Goal: Transaction & Acquisition: Purchase product/service

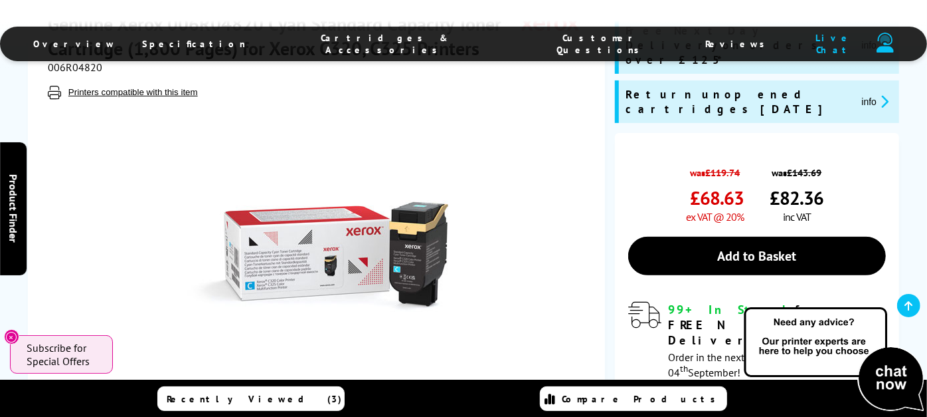
scroll to position [216, 0]
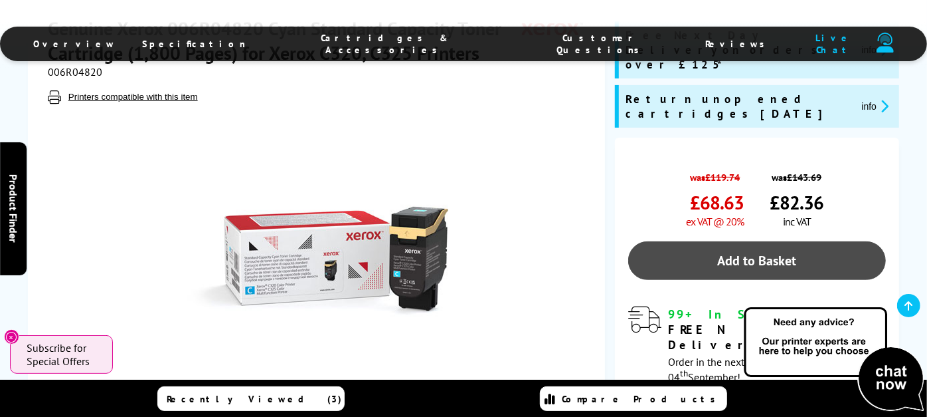
click at [737, 241] on link "Add to Basket" at bounding box center [757, 260] width 258 height 39
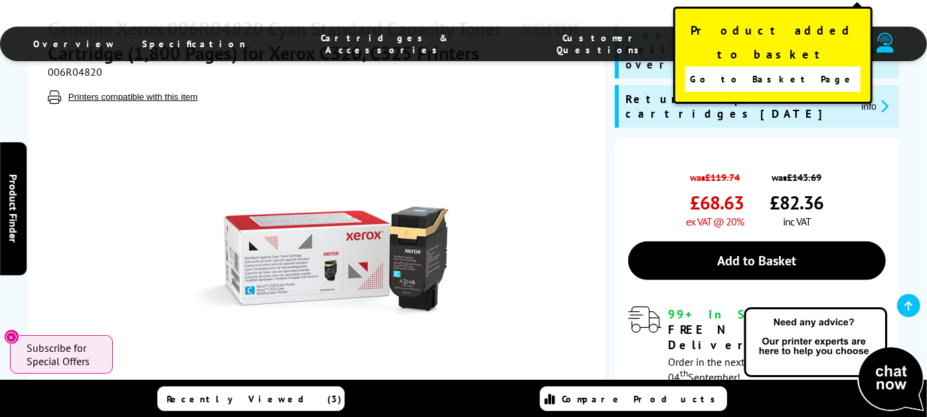
click at [764, 70] on span "Go to Basket Page" at bounding box center [772, 79] width 165 height 19
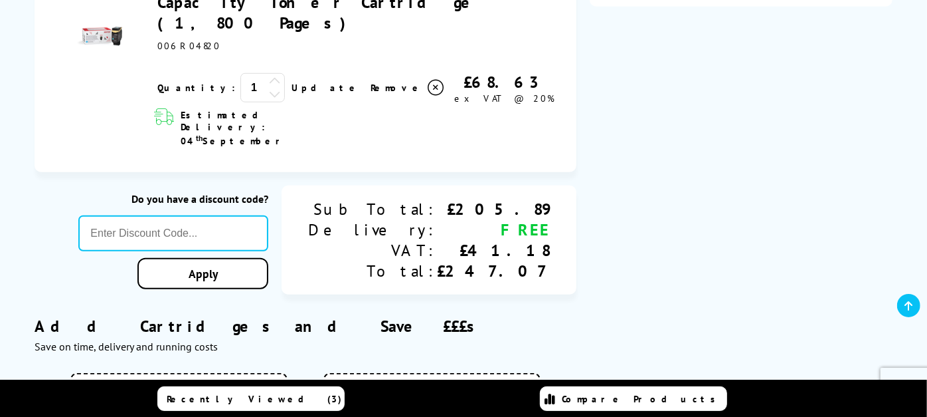
scroll to position [705, 0]
